Goal: Check status: Check status

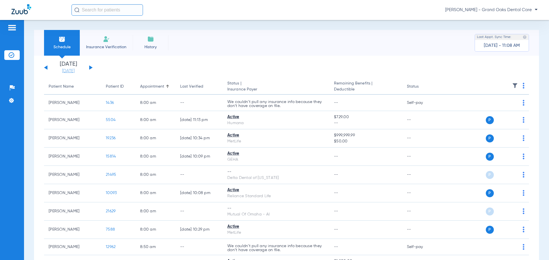
click at [75, 72] on link "[DATE]" at bounding box center [68, 71] width 34 height 6
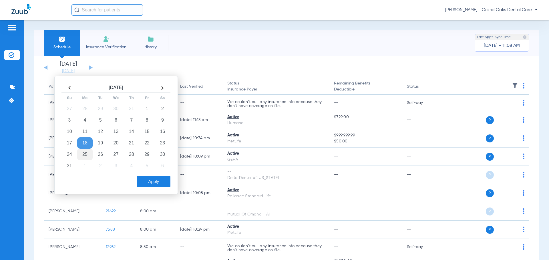
click at [80, 153] on td "25" at bounding box center [84, 154] width 15 height 11
click at [151, 180] on button "Apply" at bounding box center [154, 181] width 34 height 11
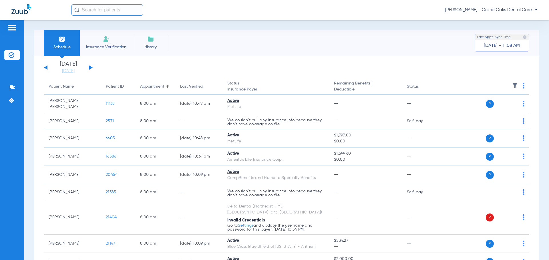
click at [512, 85] on img at bounding box center [515, 86] width 6 height 6
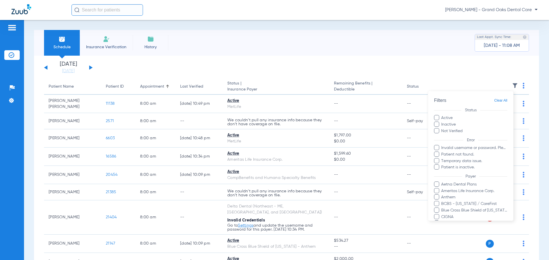
drag, startPoint x: 436, startPoint y: 125, endPoint x: 436, endPoint y: 129, distance: 4.0
click at [436, 125] on span at bounding box center [436, 124] width 5 height 5
click at [456, 123] on input "Inactive" at bounding box center [456, 123] width 0 height 0
click at [436, 131] on span at bounding box center [436, 130] width 5 height 5
click at [463, 129] on input "Not Verified" at bounding box center [463, 129] width 0 height 0
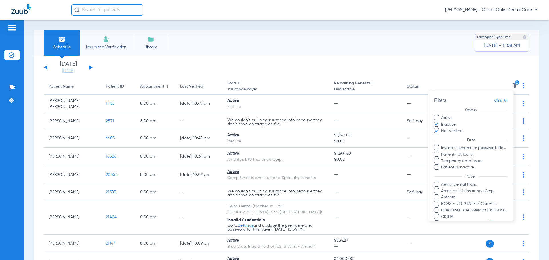
drag, startPoint x: 436, startPoint y: 148, endPoint x: 436, endPoint y: 153, distance: 5.7
click at [436, 148] on span at bounding box center [436, 147] width 5 height 5
click at [442, 152] on input "Invalid username or password. Please go to Settings > Insurance Verification > …" at bounding box center [442, 152] width 0 height 0
drag, startPoint x: 437, startPoint y: 154, endPoint x: 437, endPoint y: 161, distance: 7.1
click at [437, 154] on span at bounding box center [436, 154] width 5 height 5
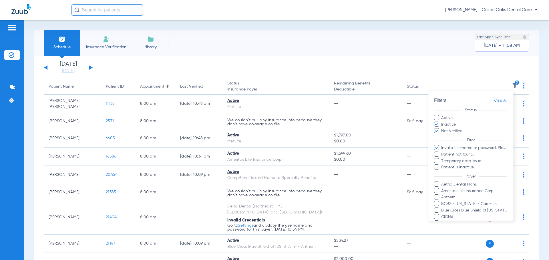
click at [442, 159] on input "Patient not found." at bounding box center [442, 159] width 0 height 0
click at [437, 162] on span at bounding box center [436, 160] width 5 height 5
click at [442, 165] on input "Temporary data issue." at bounding box center [442, 165] width 0 height 0
drag, startPoint x: 438, startPoint y: 165, endPoint x: 438, endPoint y: 171, distance: 6.0
click at [438, 165] on span at bounding box center [436, 167] width 5 height 5
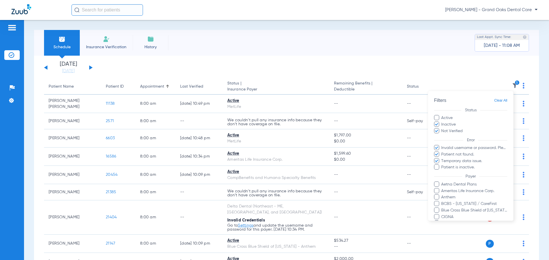
click at [442, 171] on input "Patient is inactive." at bounding box center [442, 171] width 0 height 0
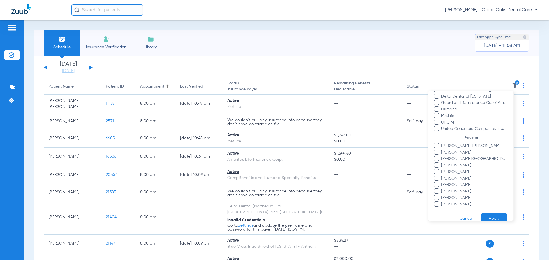
scroll to position [156, 0]
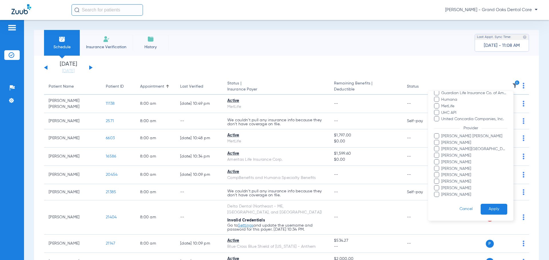
click at [495, 209] on button "Apply" at bounding box center [493, 209] width 27 height 11
